Goal: Find specific page/section: Find specific page/section

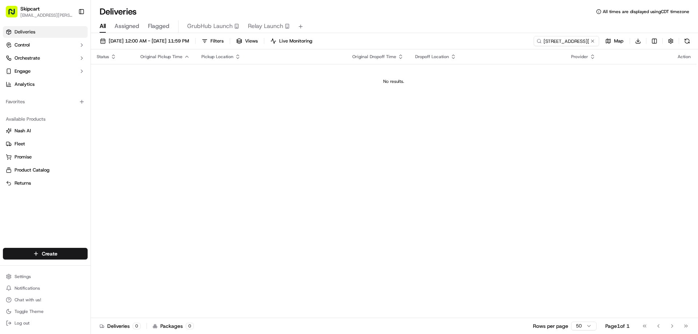
click at [25, 101] on div "Favorites" at bounding box center [45, 102] width 85 height 12
click at [9, 100] on div "Favorites" at bounding box center [45, 102] width 85 height 12
click at [55, 60] on button "Orchestrate" at bounding box center [45, 58] width 85 height 12
click at [32, 33] on span "Deliveries" at bounding box center [25, 32] width 21 height 7
click at [82, 11] on button "Toggle Sidebar" at bounding box center [81, 11] width 12 height 12
